Goal: Transaction & Acquisition: Book appointment/travel/reservation

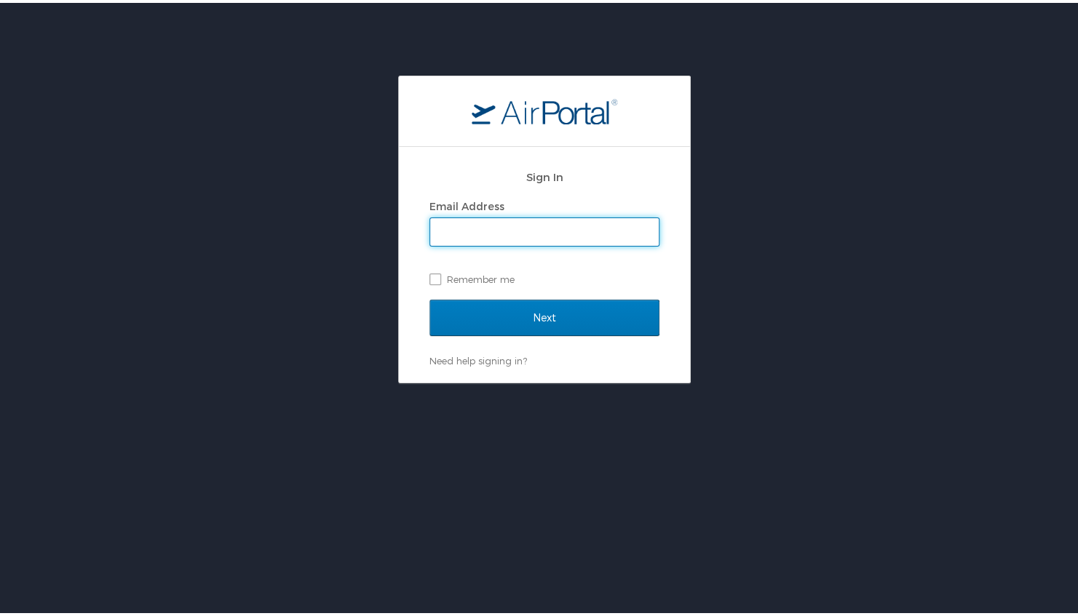
click at [549, 229] on input "Email Address" at bounding box center [544, 229] width 228 height 28
type input "tina.hopkins@lumistella.com"
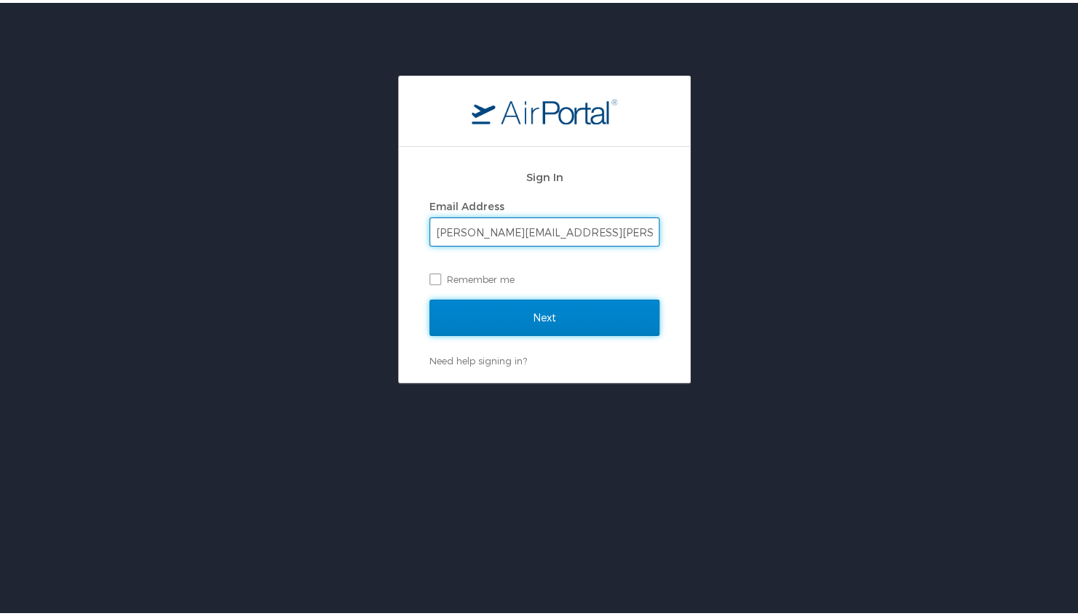
click at [544, 306] on input "Next" at bounding box center [544, 315] width 230 height 36
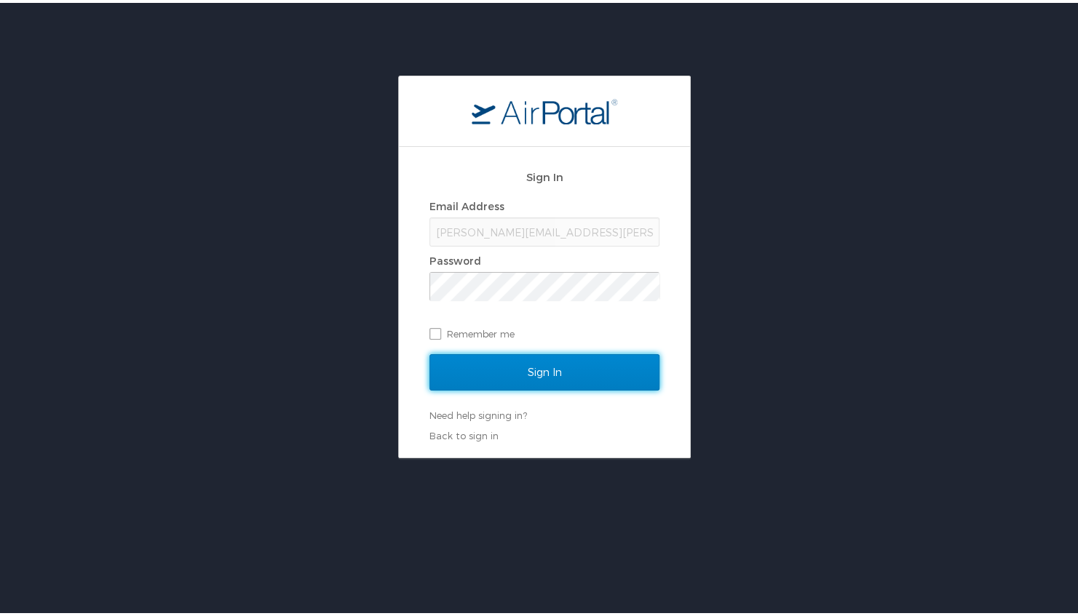
drag, startPoint x: 513, startPoint y: 370, endPoint x: 517, endPoint y: 381, distance: 11.8
click at [514, 370] on input "Sign In" at bounding box center [544, 369] width 230 height 36
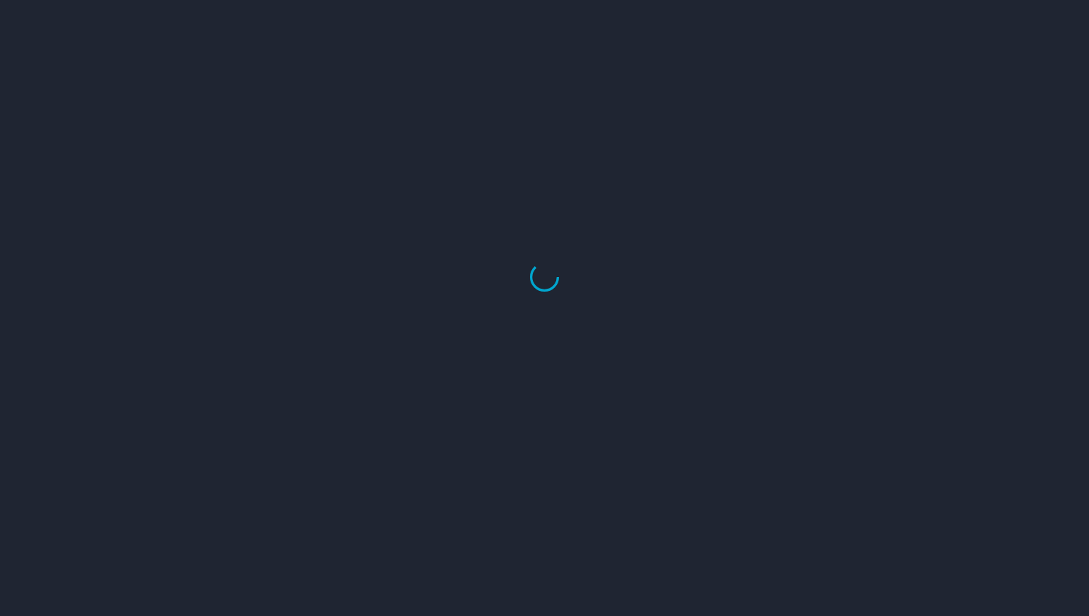
select select "US"
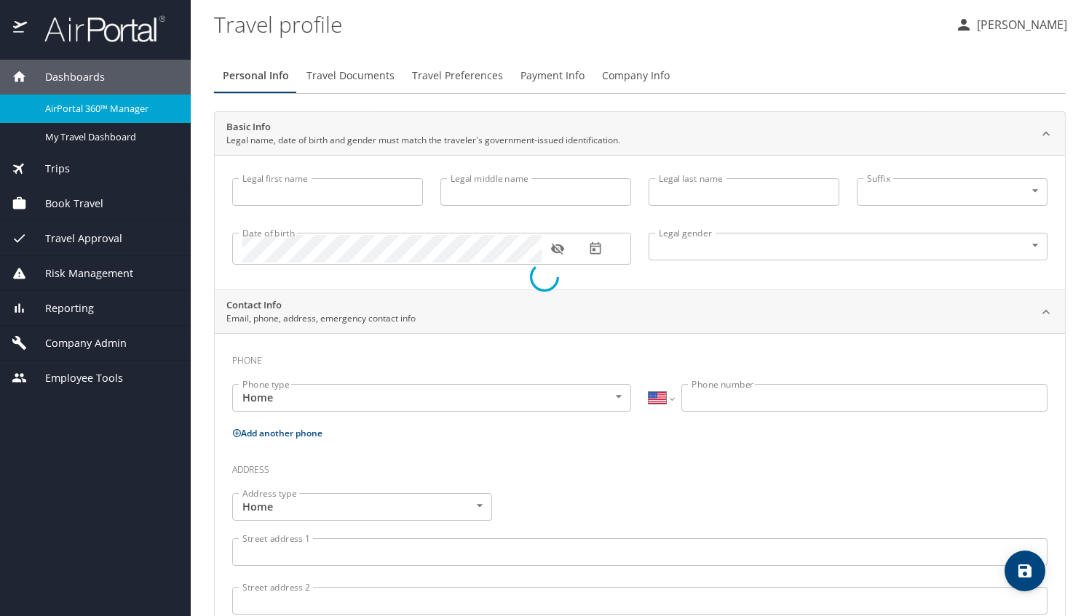
type input "[PERSON_NAME]"
type input "Hopkins"
type input "Female"
type input "David"
type input "Hopkins"
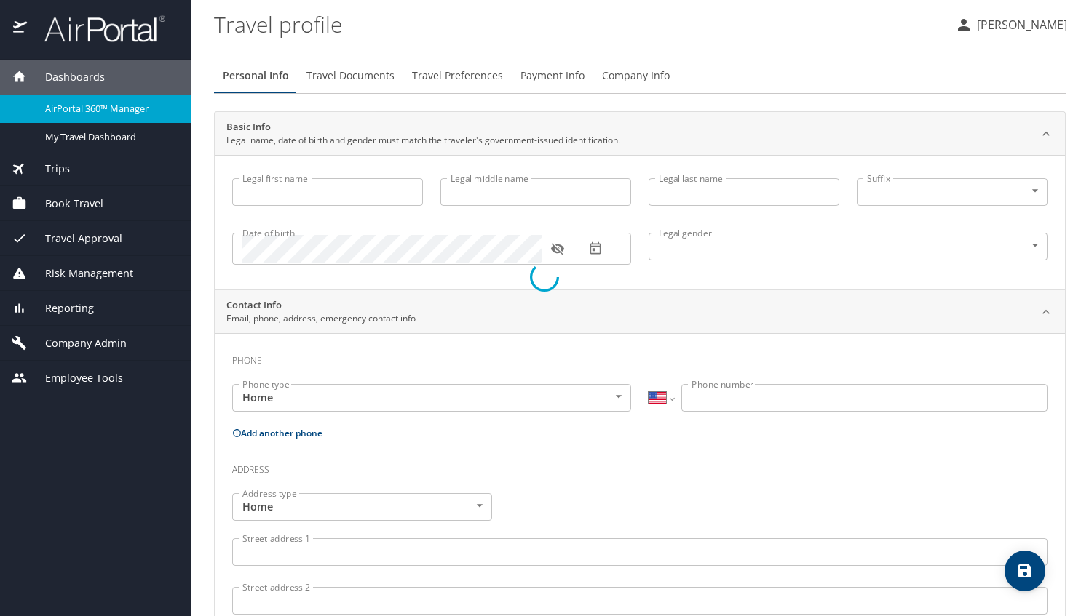
type input "(770) 843-0289"
type input "dtahop44@yahoo.com"
select select "US"
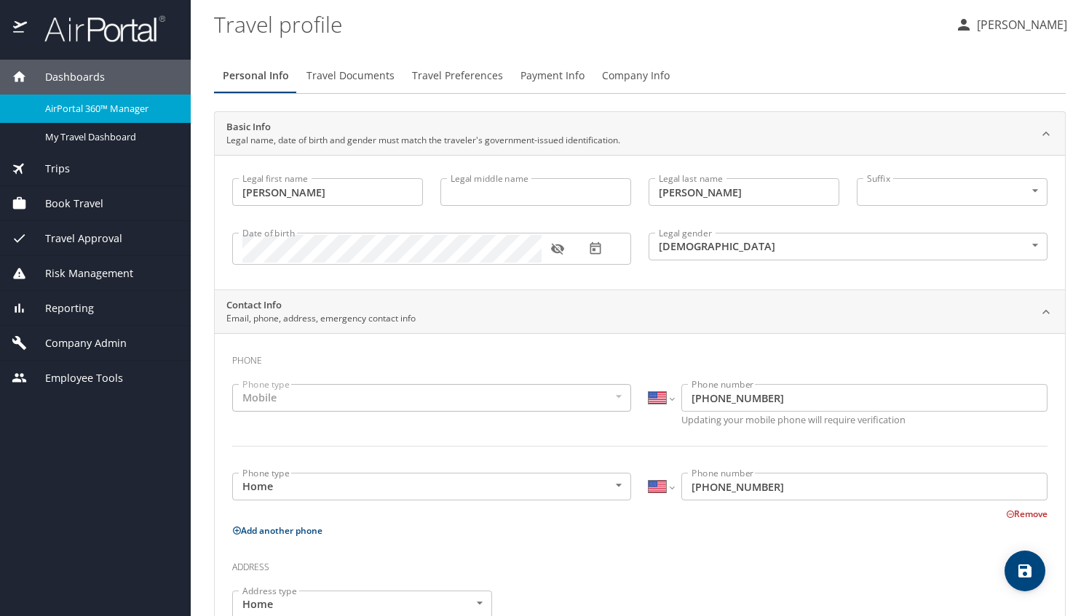
click at [985, 29] on p "[PERSON_NAME]" at bounding box center [1019, 24] width 95 height 17
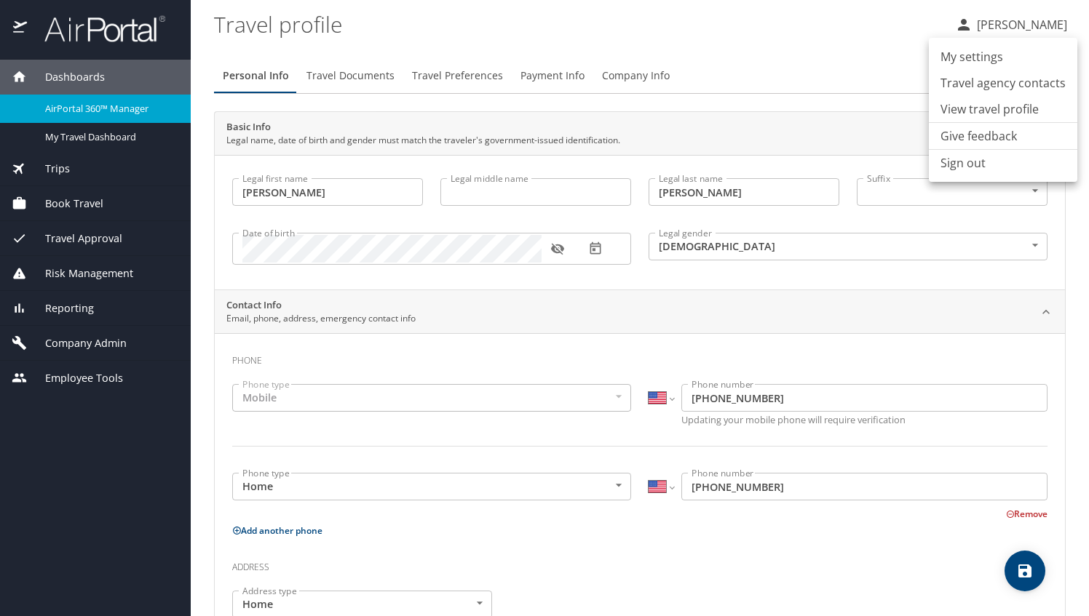
drag, startPoint x: 955, startPoint y: 108, endPoint x: 939, endPoint y: 117, distance: 19.2
click at [955, 107] on li "View travel profile" at bounding box center [1002, 109] width 148 height 26
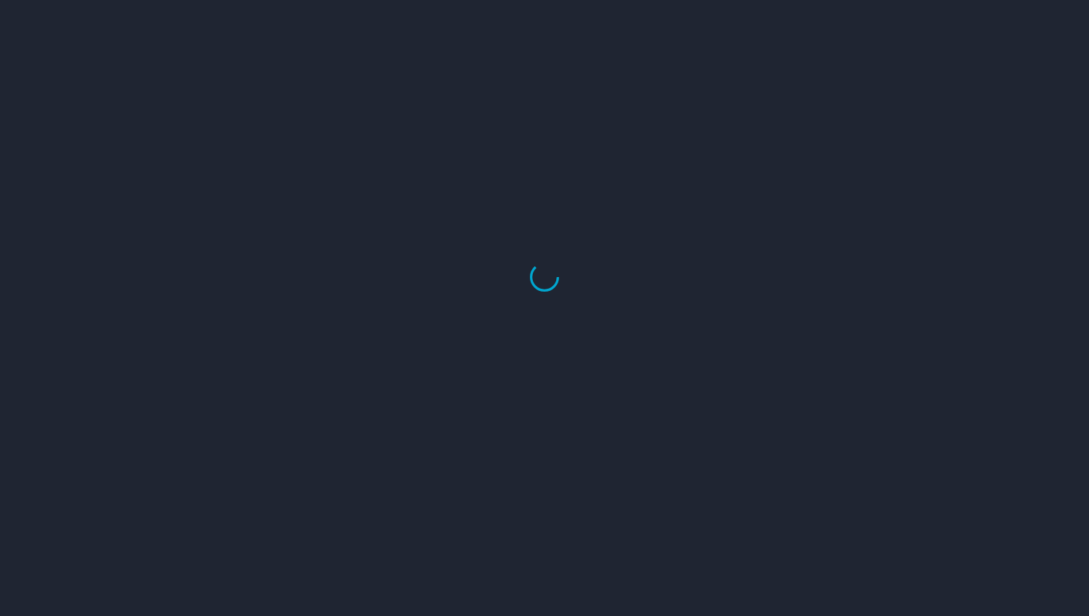
select select "US"
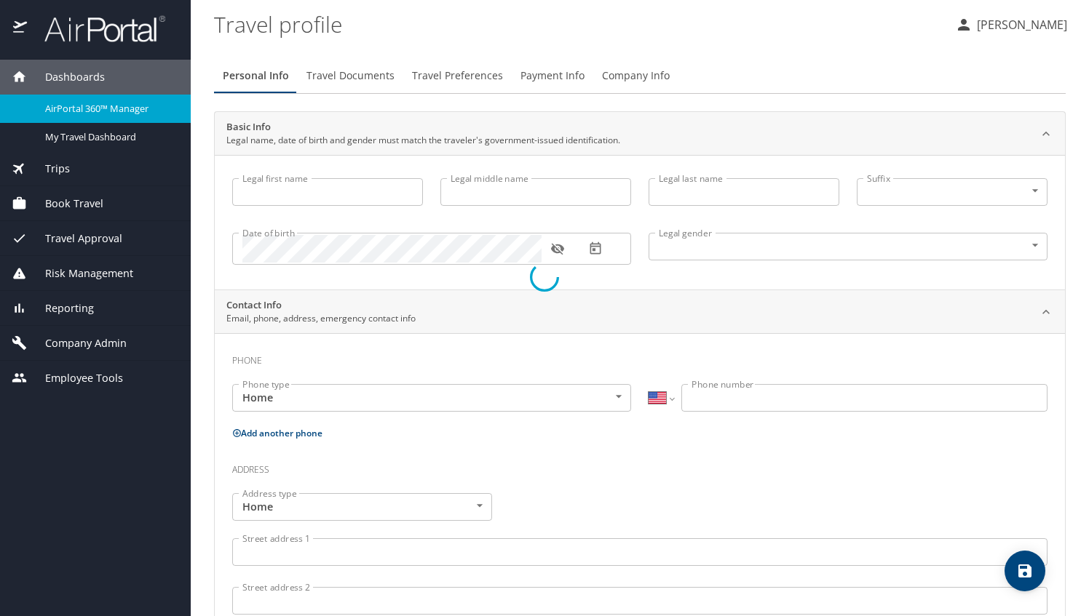
type input "[PERSON_NAME]"
type input "Female"
type input "David"
type input "Hopkins"
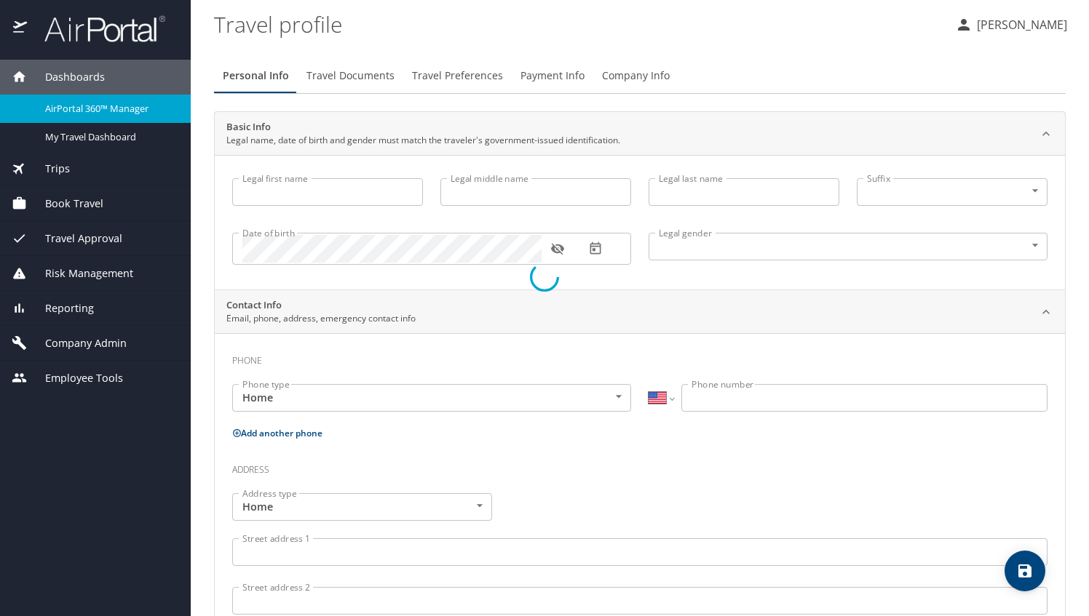
type input "(770) 843-0289"
type input "dtahop44@yahoo.com"
select select "US"
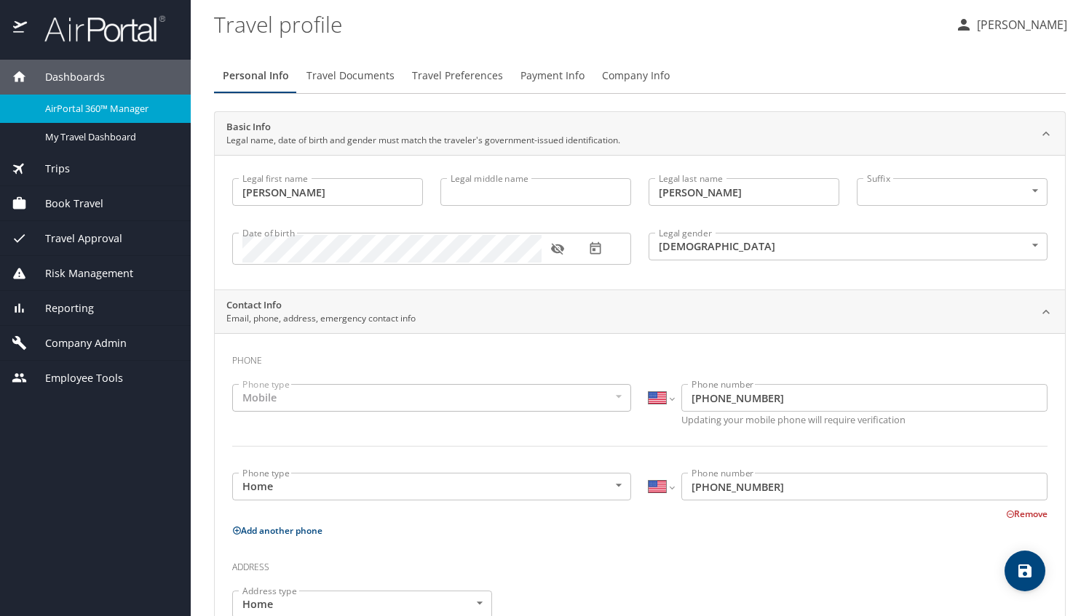
click at [79, 309] on span "Reporting" at bounding box center [60, 309] width 67 height 16
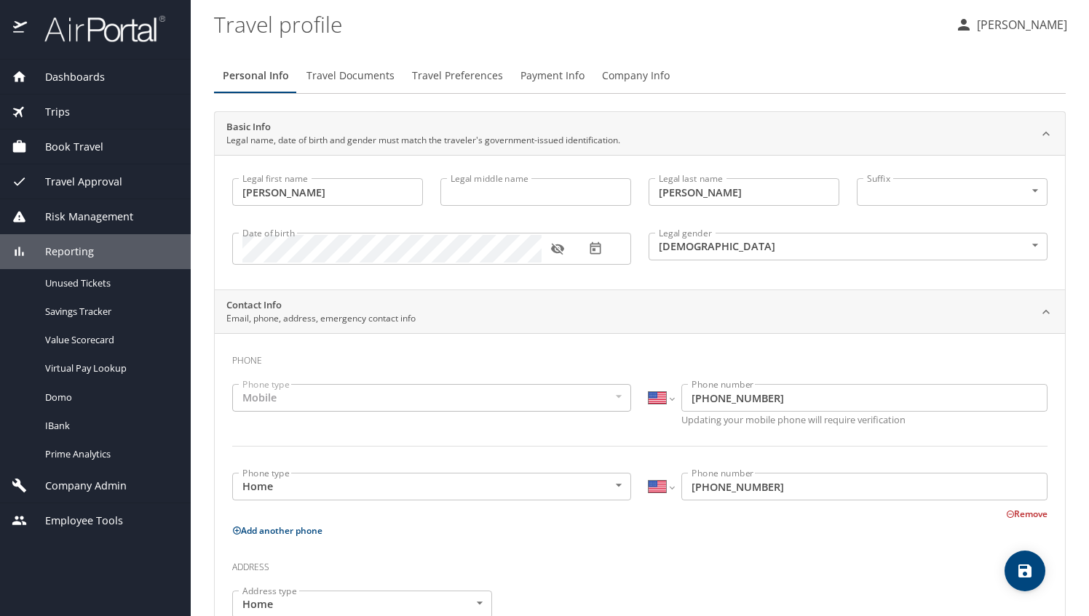
click at [1003, 20] on p "[PERSON_NAME]" at bounding box center [1019, 24] width 95 height 17
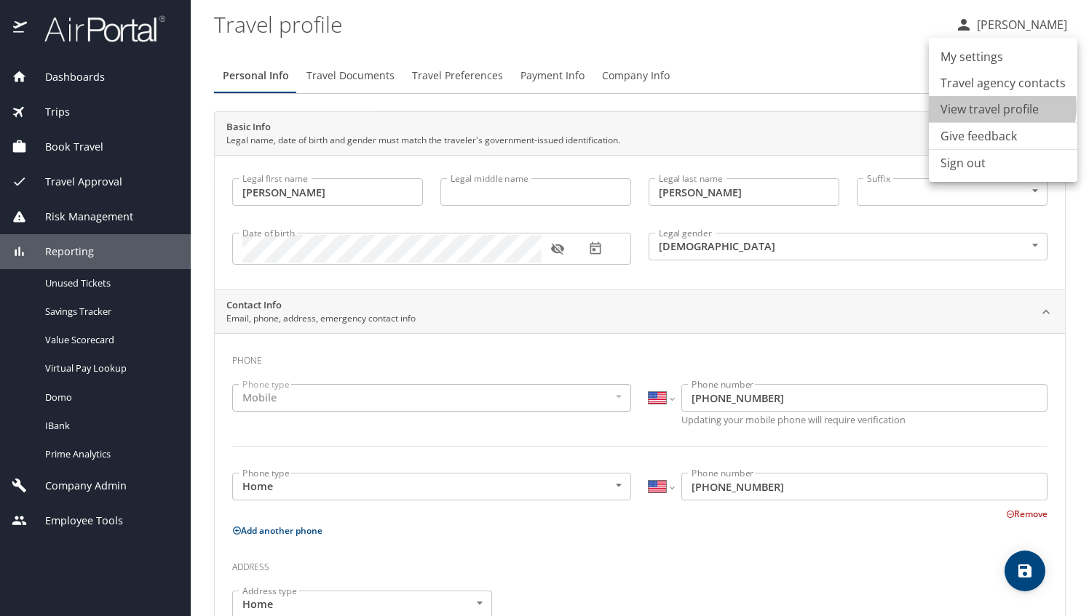
click at [987, 106] on li "View travel profile" at bounding box center [1002, 109] width 148 height 26
